Goal: Task Accomplishment & Management: Complete application form

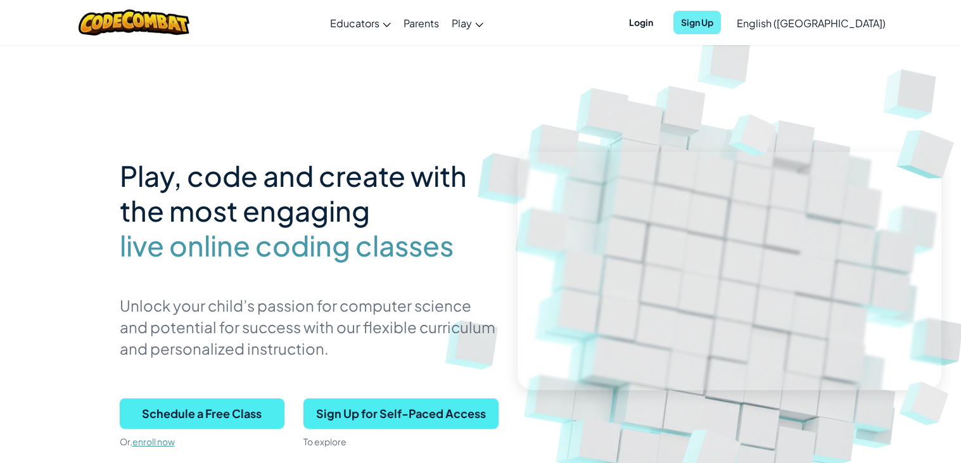
click at [721, 18] on span "Sign Up" at bounding box center [698, 22] width 48 height 23
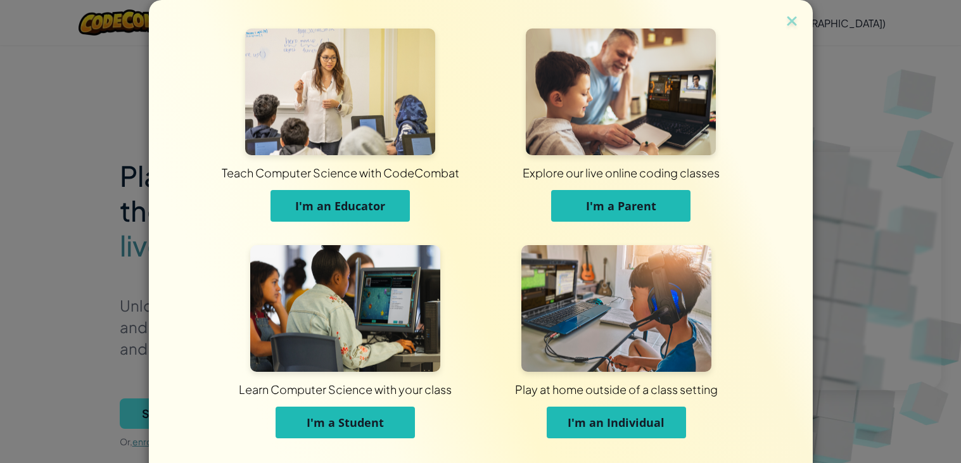
click at [383, 415] on button "I'm a Student" at bounding box center [345, 423] width 139 height 32
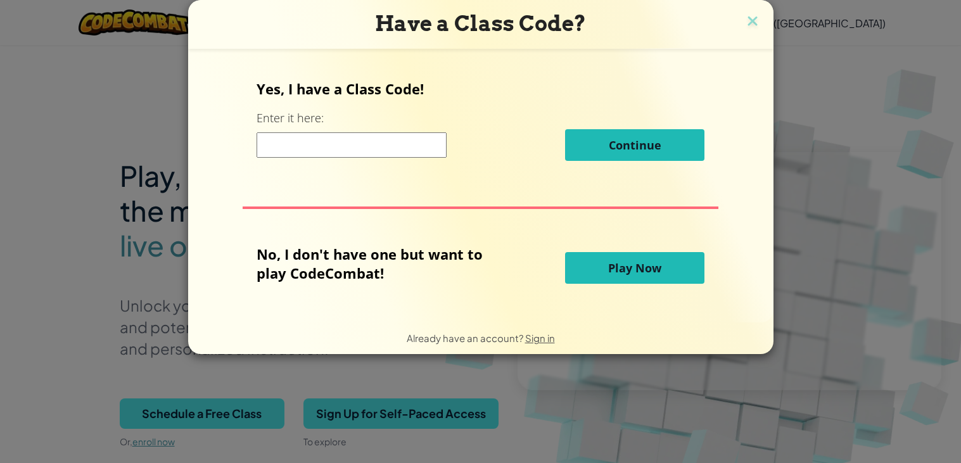
click at [613, 272] on span "Play Now" at bounding box center [634, 267] width 53 height 15
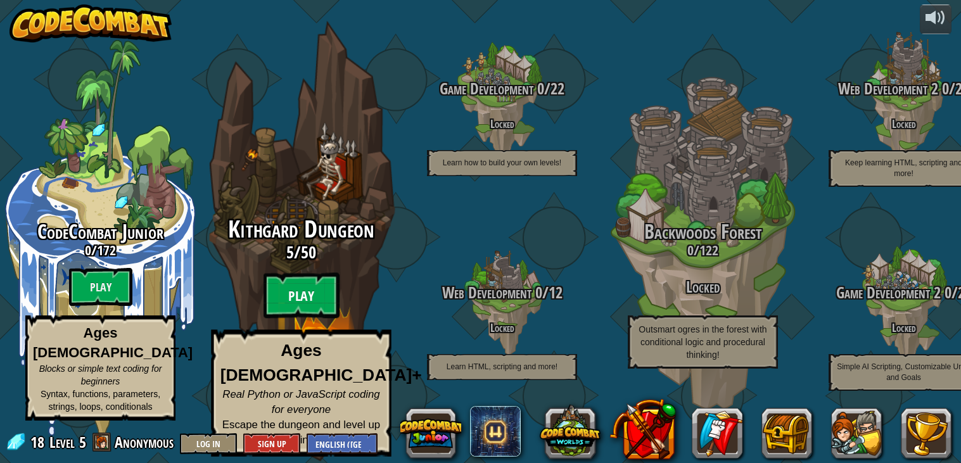
click at [302, 302] on btn "Play" at bounding box center [302, 296] width 76 height 46
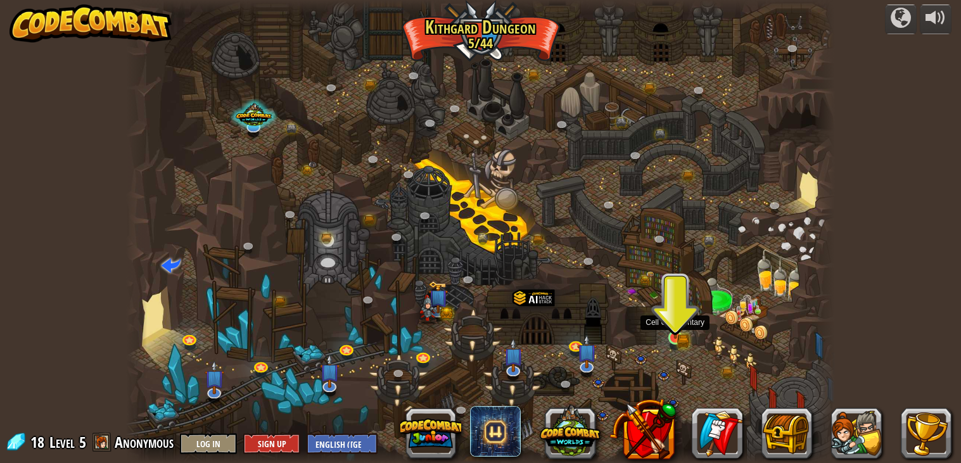
click at [679, 331] on div at bounding box center [676, 338] width 14 height 14
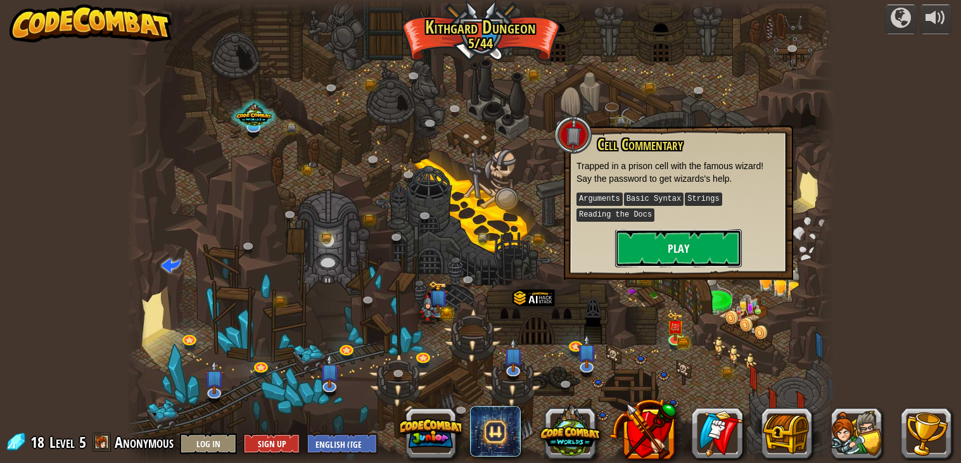
click at [646, 242] on button "Play" at bounding box center [678, 248] width 127 height 38
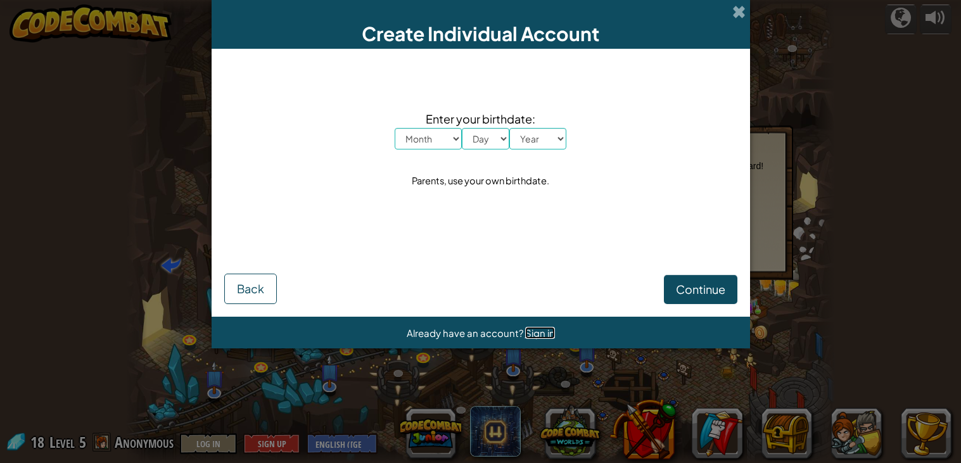
click at [541, 337] on span "Sign in" at bounding box center [540, 333] width 30 height 12
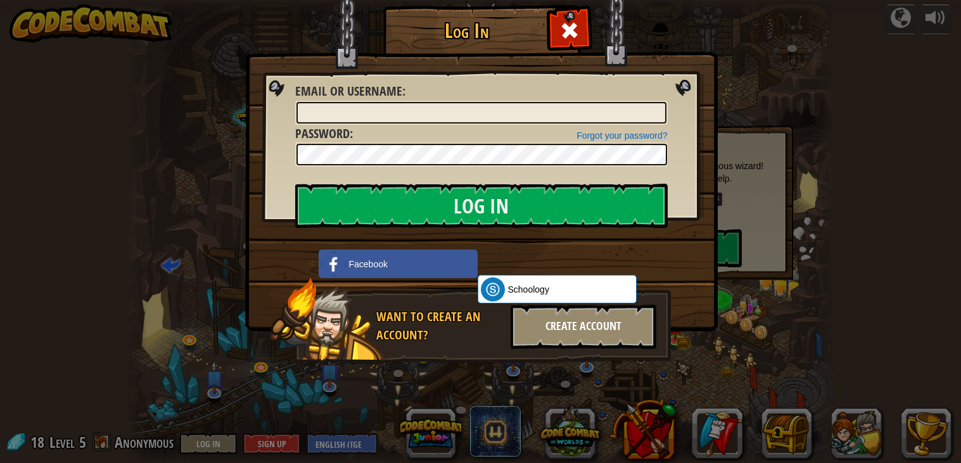
click at [531, 335] on div "Create Account" at bounding box center [584, 327] width 146 height 44
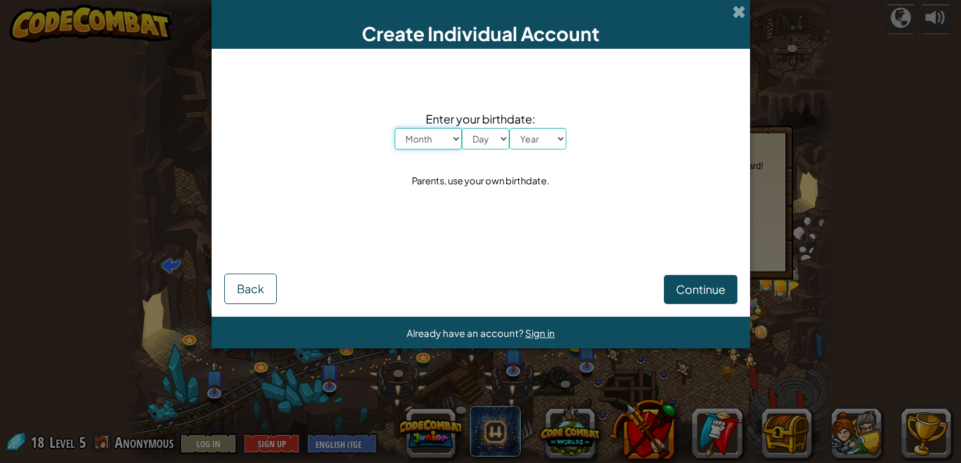
click at [422, 147] on select "Month January February March April May June July August September October Novem…" at bounding box center [428, 139] width 67 height 22
select select "2"
click at [395, 128] on select "Month January February March April May June July August September October Novem…" at bounding box center [428, 139] width 67 height 22
click at [472, 136] on select "Day 1 2 3 4 5 6 7 8 9 10 11 12 13 14 15 16 17 18 19 20 21 22 23 24 25 26 27 28 …" at bounding box center [486, 139] width 48 height 22
select select "27"
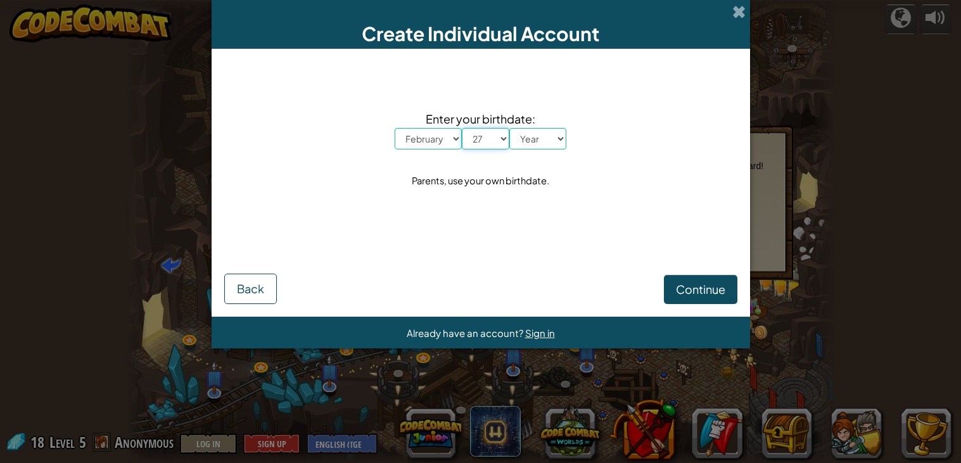
click at [462, 128] on select "Day 1 2 3 4 5 6 7 8 9 10 11 12 13 14 15 16 17 18 19 20 21 22 23 24 25 26 27 28 …" at bounding box center [486, 139] width 48 height 22
click at [525, 142] on select "Year 2025 2024 2023 2022 2021 2020 2019 2018 2017 2016 2015 2014 2013 2012 2011…" at bounding box center [538, 139] width 57 height 22
select select "2013"
click at [510, 128] on select "Year 2025 2024 2023 2022 2021 2020 2019 2018 2017 2016 2015 2014 2013 2012 2011…" at bounding box center [538, 139] width 57 height 22
click at [674, 297] on button "Continue" at bounding box center [701, 289] width 74 height 29
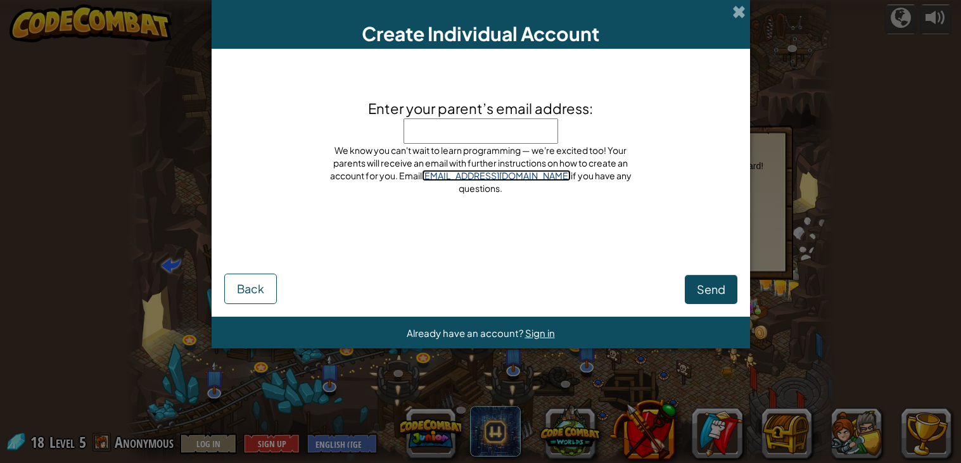
click at [487, 181] on link "team@codecombat.com" at bounding box center [496, 175] width 149 height 11
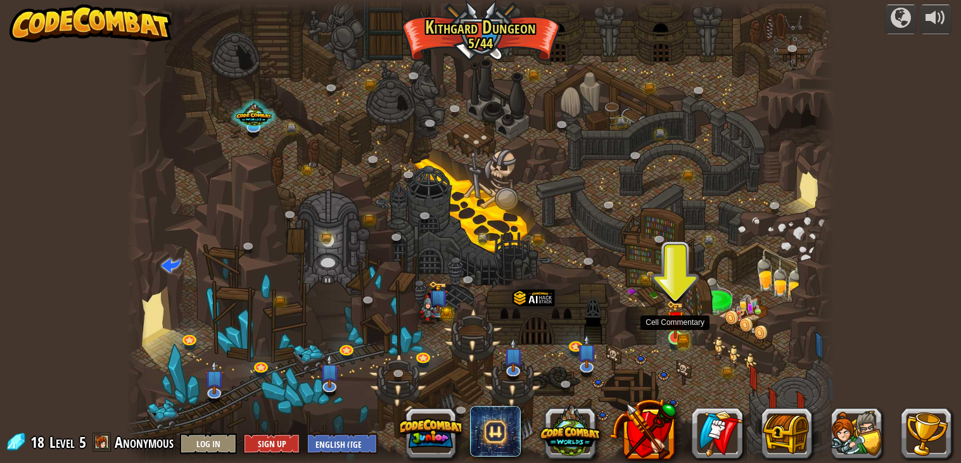
click at [680, 329] on img at bounding box center [676, 319] width 18 height 39
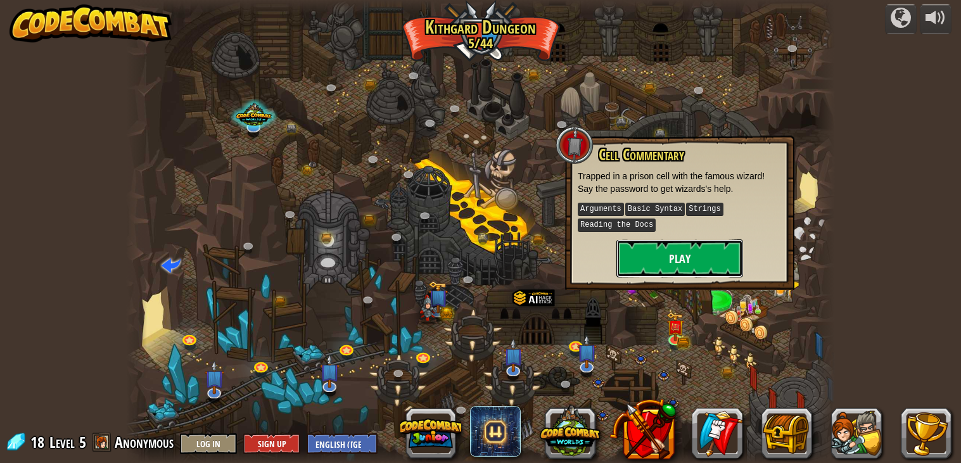
click at [665, 247] on button "Play" at bounding box center [680, 259] width 127 height 38
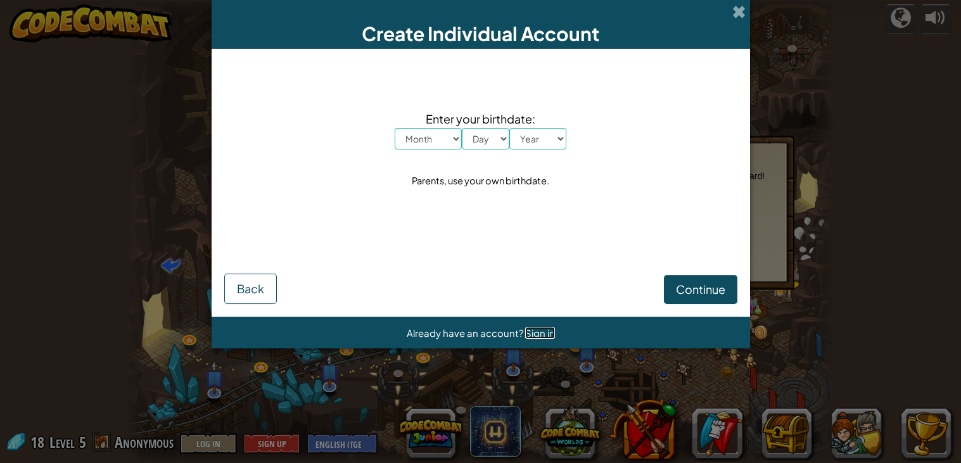
click at [542, 336] on span "Sign in" at bounding box center [540, 333] width 30 height 12
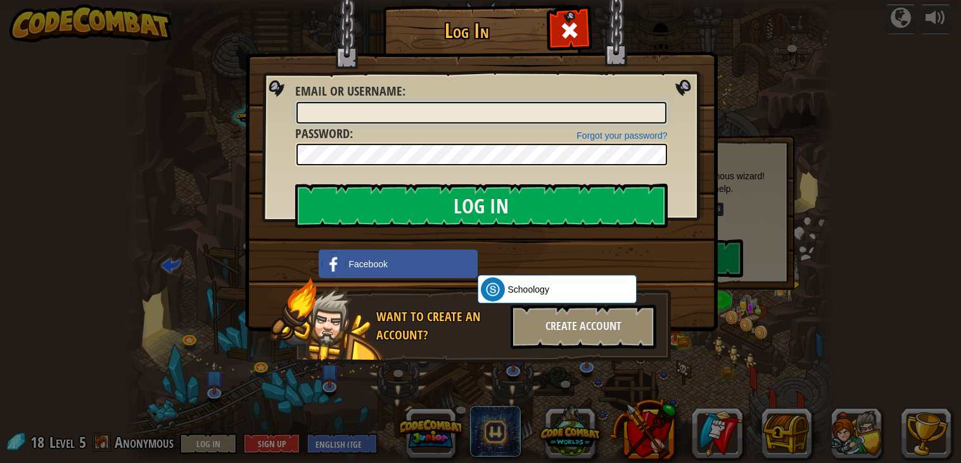
click at [644, 113] on input "Email or Username :" at bounding box center [482, 113] width 370 height 22
type input "MELLOLOST"
click at [295, 184] on input "Log In" at bounding box center [481, 206] width 373 height 44
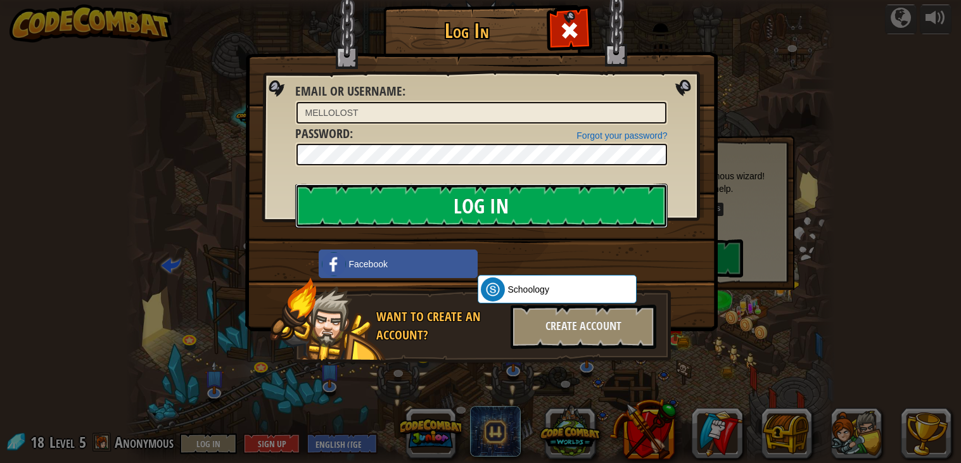
click at [544, 198] on input "Log In" at bounding box center [481, 206] width 373 height 44
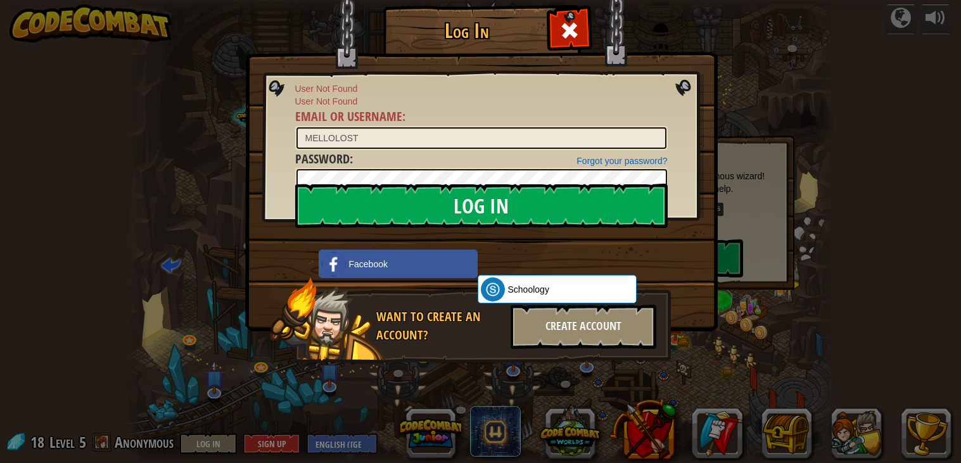
click at [749, 89] on div "Log In User Not Found User Not Found Email or Username : MELLOLOST Forgot your …" at bounding box center [480, 231] width 961 height 463
